Goal: Find specific page/section: Find specific page/section

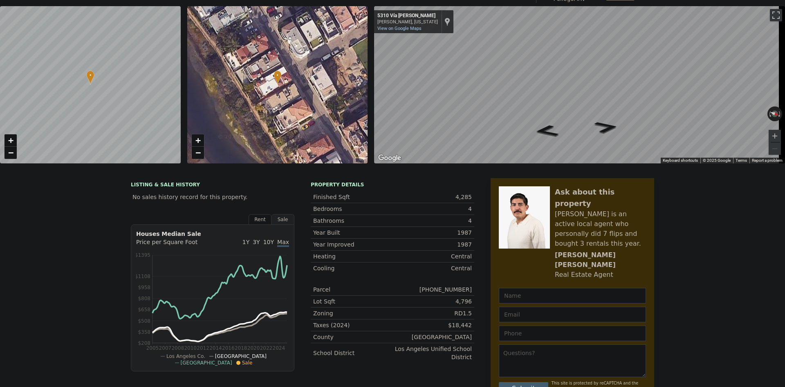
scroll to position [3, 0]
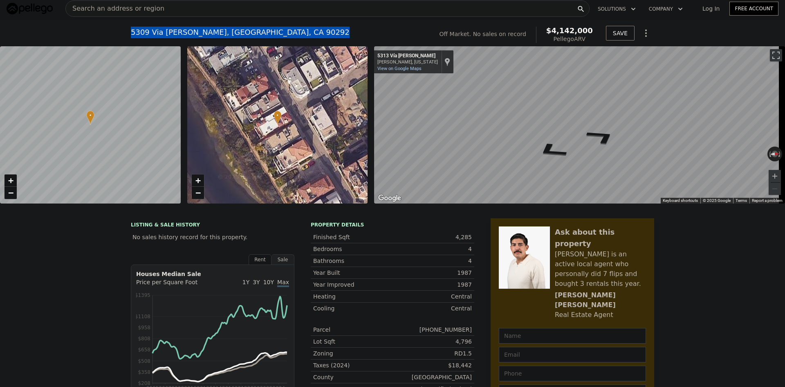
drag, startPoint x: 128, startPoint y: 33, endPoint x: 281, endPoint y: 34, distance: 153.4
click at [281, 34] on div "[STREET_ADDRESS][PERSON_NAME] No sales on record (~ARV $4.142m )" at bounding box center [280, 34] width 299 height 23
copy div "[STREET_ADDRESS][PERSON_NAME]"
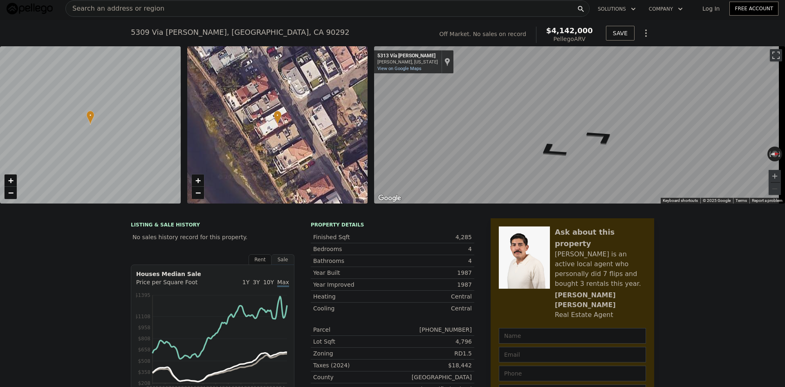
click at [182, 9] on div "Search an address or region" at bounding box center [327, 8] width 524 height 16
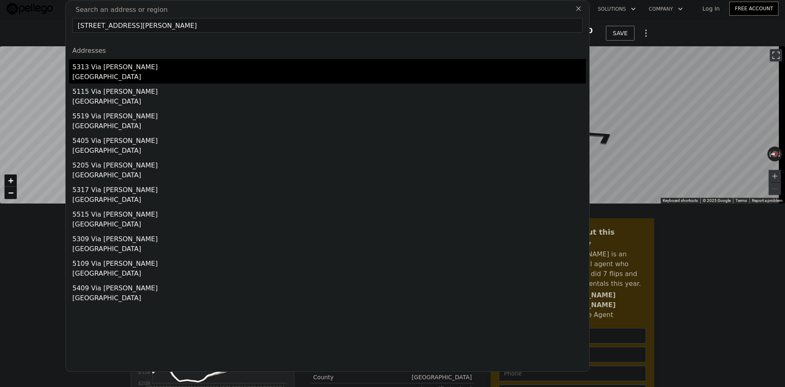
type input "[STREET_ADDRESS][PERSON_NAME]"
click at [102, 73] on div "[GEOGRAPHIC_DATA]" at bounding box center [329, 77] width 514 height 11
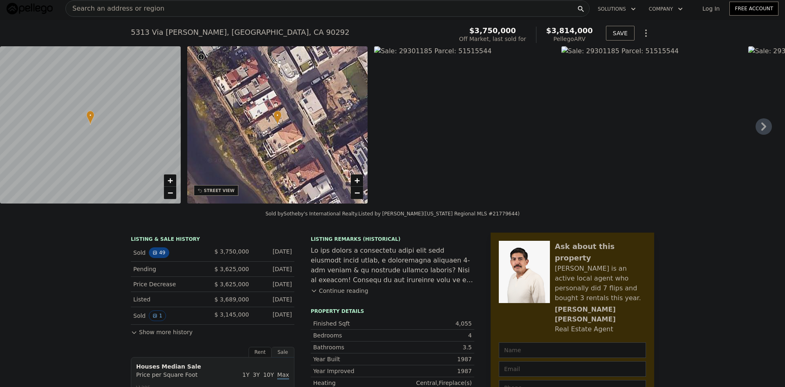
click at [153, 254] on icon "View historical data" at bounding box center [154, 252] width 3 height 3
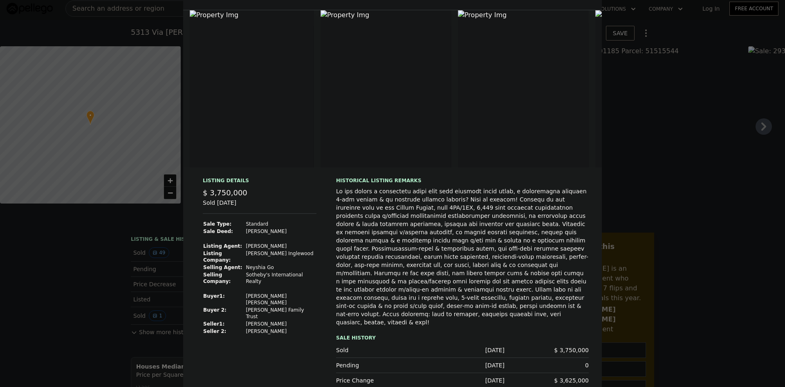
scroll to position [30, 0]
